Goal: Information Seeking & Learning: Learn about a topic

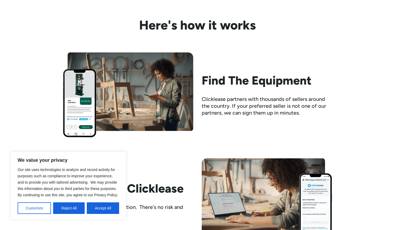
scroll to position [527, 0]
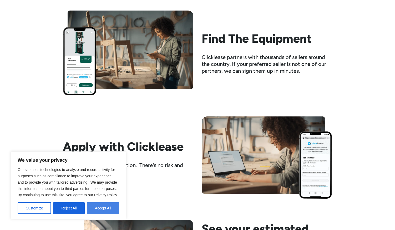
click at [115, 206] on button "Accept All" at bounding box center [103, 208] width 32 height 12
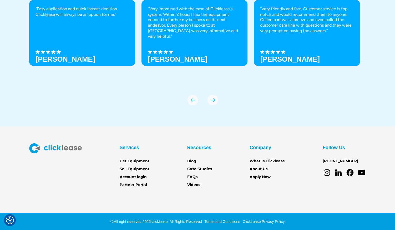
scroll to position [1821, 0]
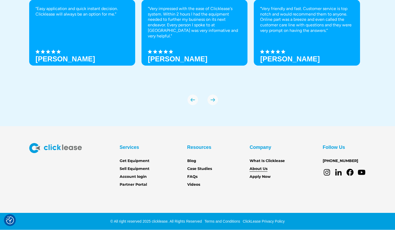
click at [263, 169] on link "About Us" at bounding box center [259, 169] width 18 height 6
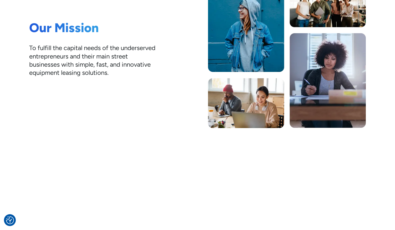
scroll to position [237, 0]
